Goal: Find contact information

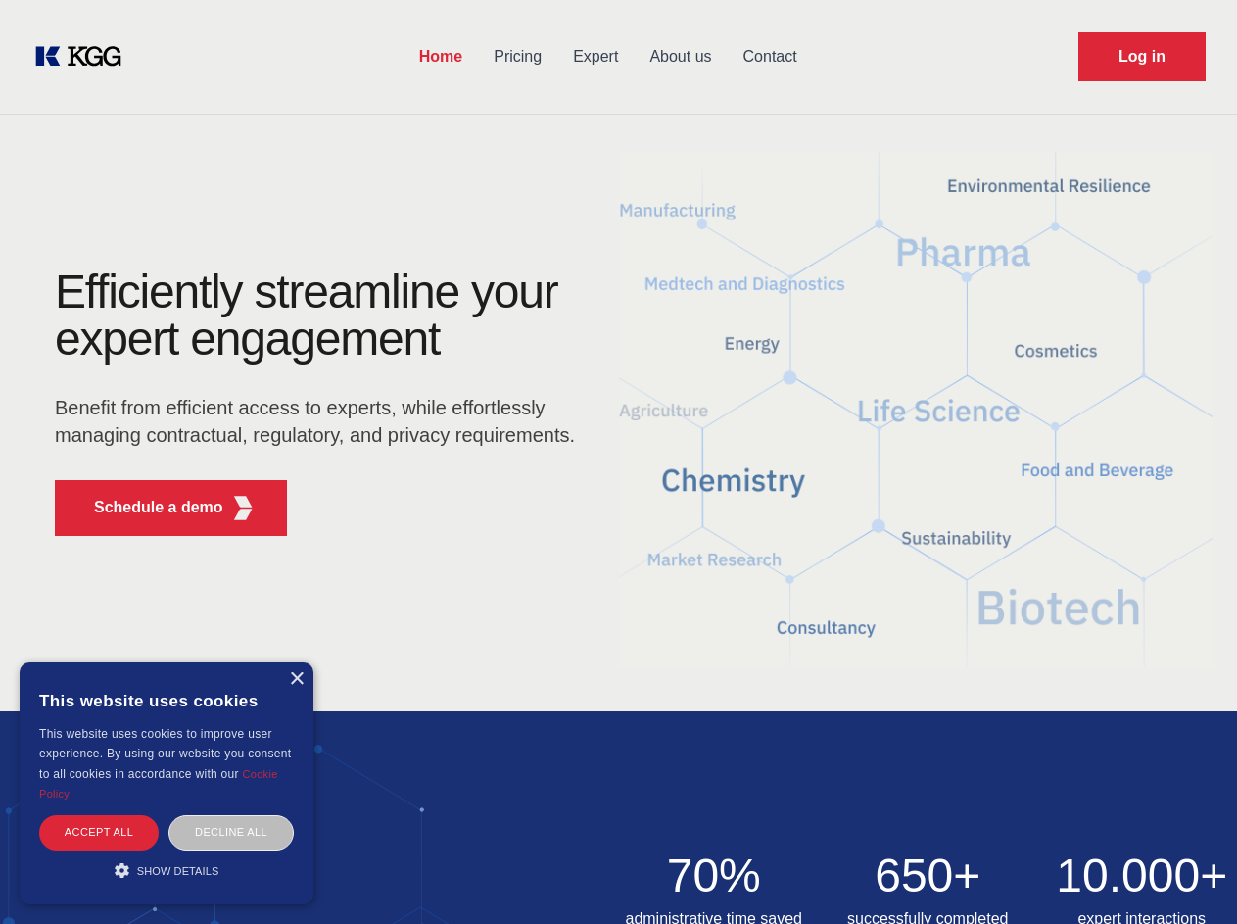
click at [618, 461] on div "Efficiently streamline your expert engagement Benefit from efficient access to …" at bounding box center [321, 409] width 595 height 283
click at [147, 507] on p "Schedule a demo" at bounding box center [158, 508] width 129 height 24
click at [296, 679] on div "× This website uses cookies This website uses cookies to improve user experienc…" at bounding box center [167, 783] width 294 height 242
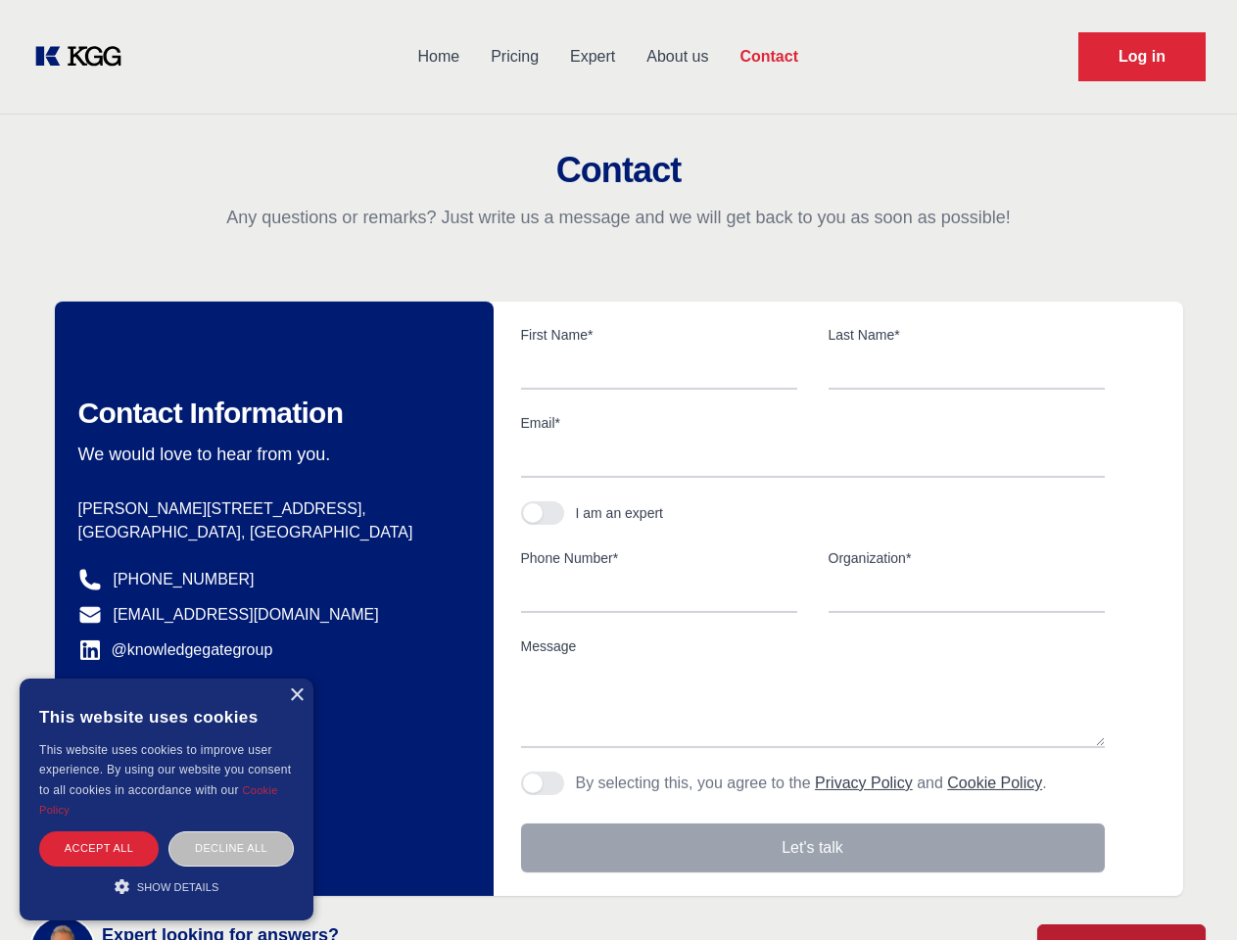
click at [99, 832] on div "Accept all" at bounding box center [98, 849] width 119 height 34
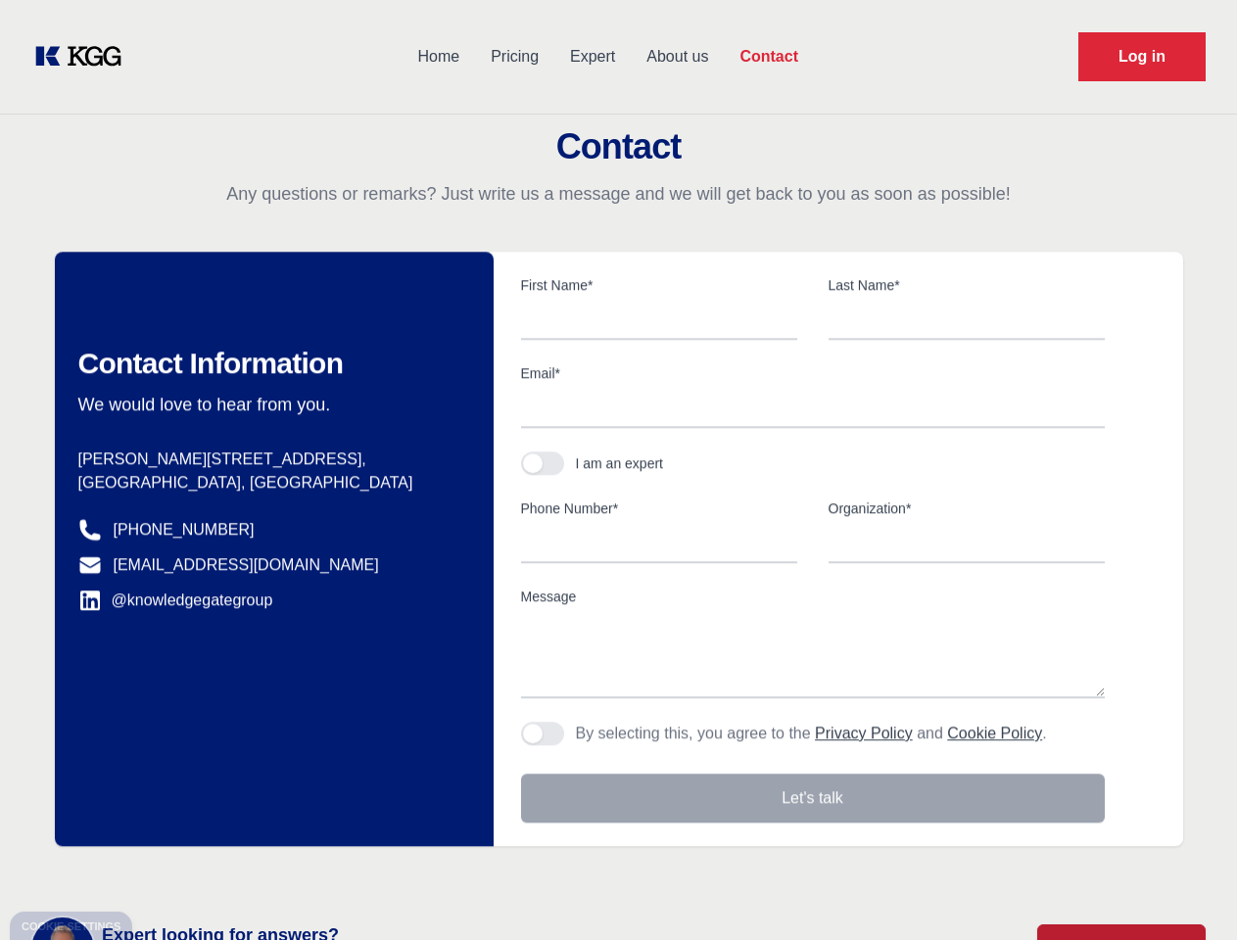
click at [231, 832] on div "Contact Information We would love to hear from you. Postal address [PERSON_NAME…" at bounding box center [274, 549] width 439 height 595
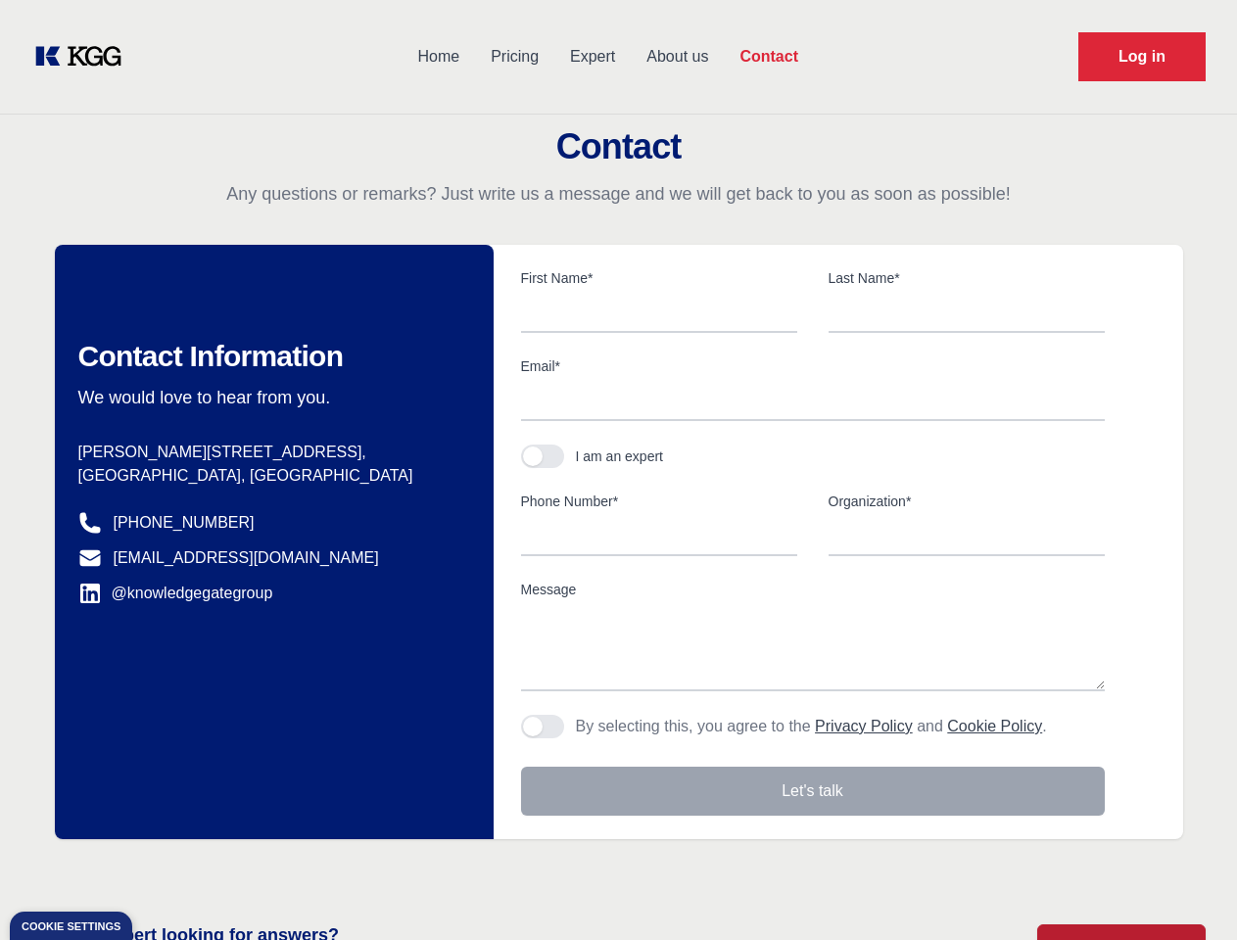
click at [167, 870] on main "Contact Any questions or remarks? Just write us a message and we will get back …" at bounding box center [618, 510] width 1237 height 1020
